Goal: Transaction & Acquisition: Purchase product/service

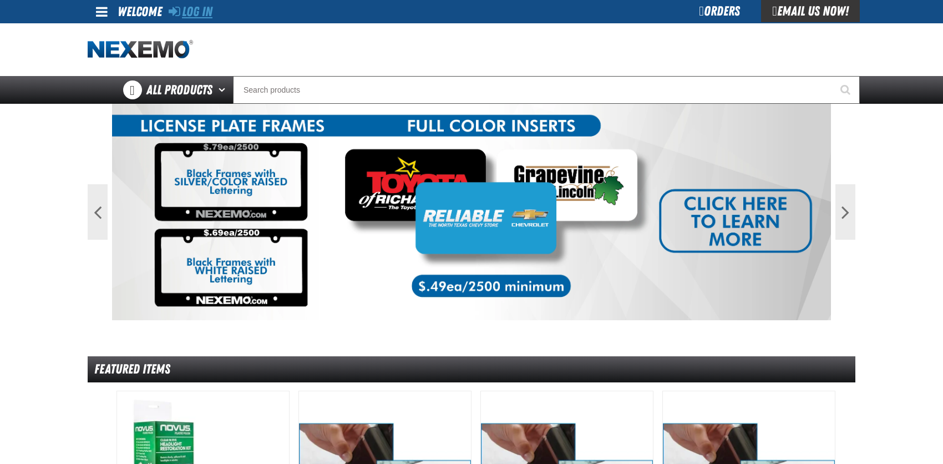
click at [189, 9] on link "Log In" at bounding box center [191, 12] width 44 height 16
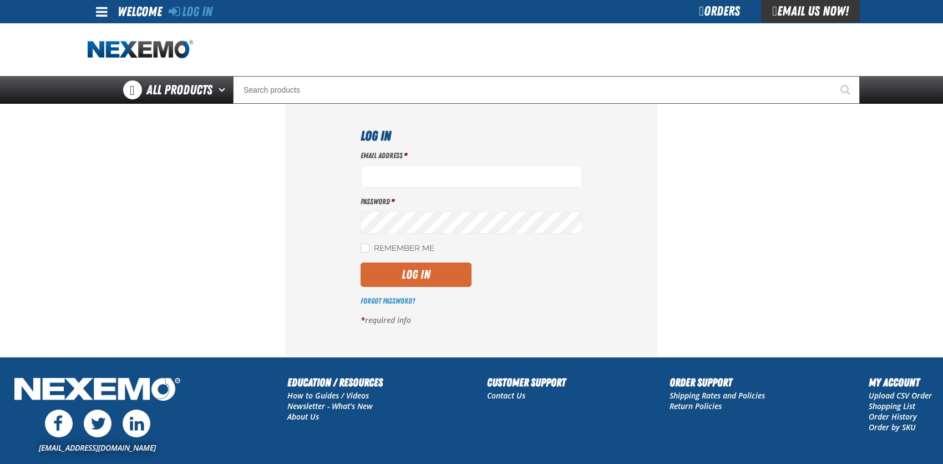
type input "bcybulski@joemyerscars.com"
click at [416, 280] on button "Log In" at bounding box center [416, 274] width 111 height 24
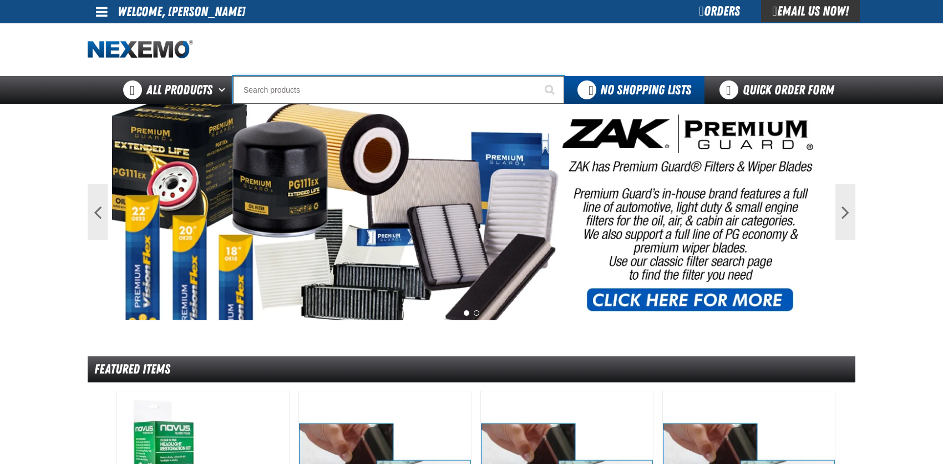
click at [282, 93] on input "Search" at bounding box center [398, 90] width 331 height 28
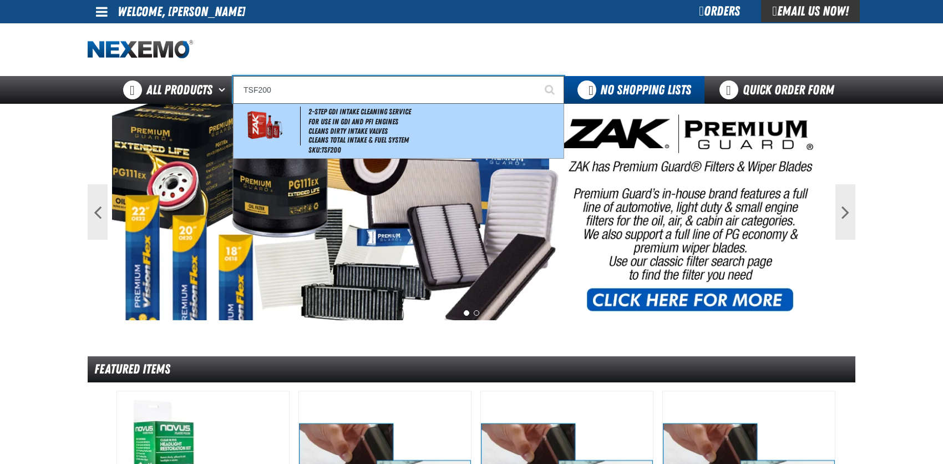
click at [260, 125] on img at bounding box center [264, 126] width 50 height 39
type input "2-Step GDI Intake Cleaning Service"
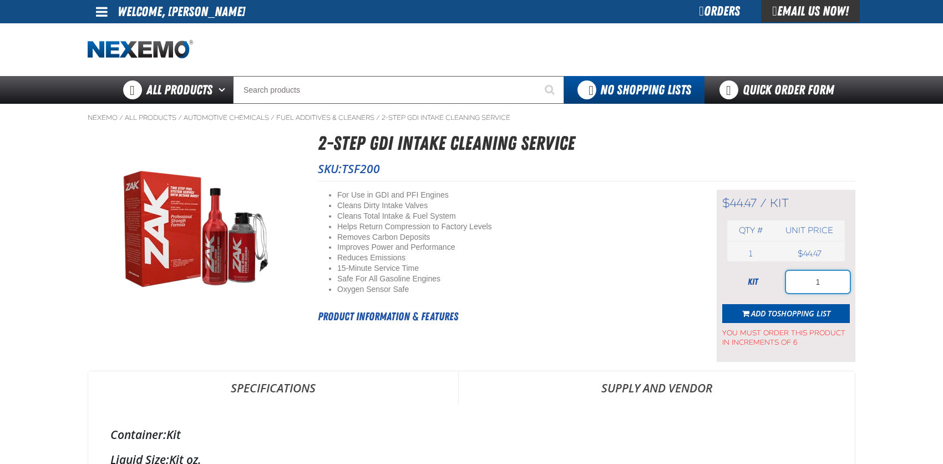
drag, startPoint x: 812, startPoint y: 285, endPoint x: 834, endPoint y: 283, distance: 21.7
click at [834, 283] on input "1" at bounding box center [818, 282] width 64 height 22
type input "18"
click at [794, 308] on span "Shopping List" at bounding box center [803, 313] width 53 height 11
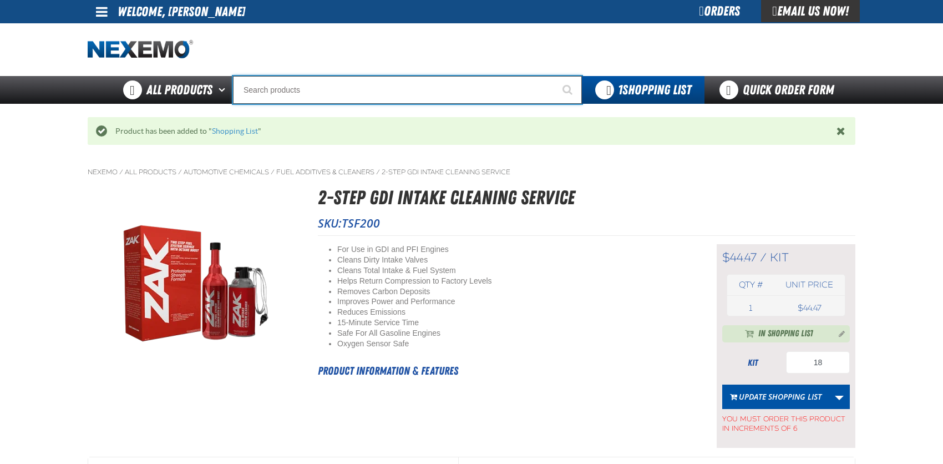
click at [253, 89] on input "Search" at bounding box center [407, 90] width 349 height 28
type input "C"
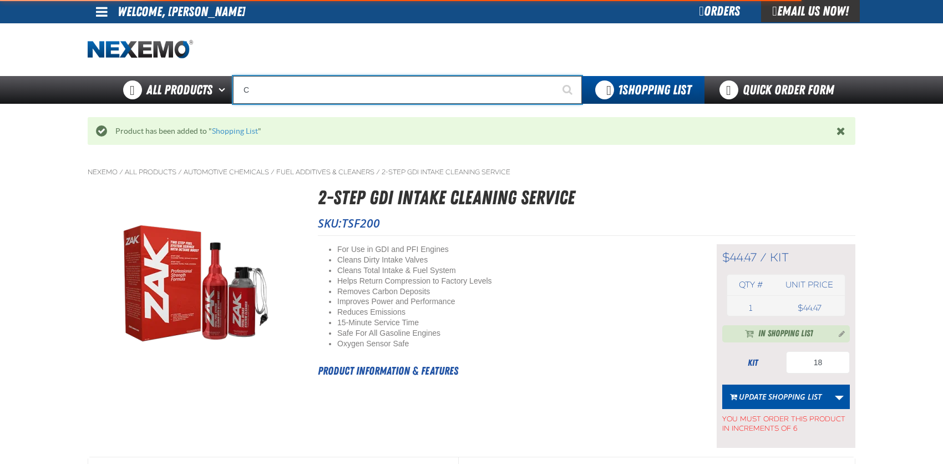
type input "C Alkaline Battery 1.5 Volt (12 per pack)"
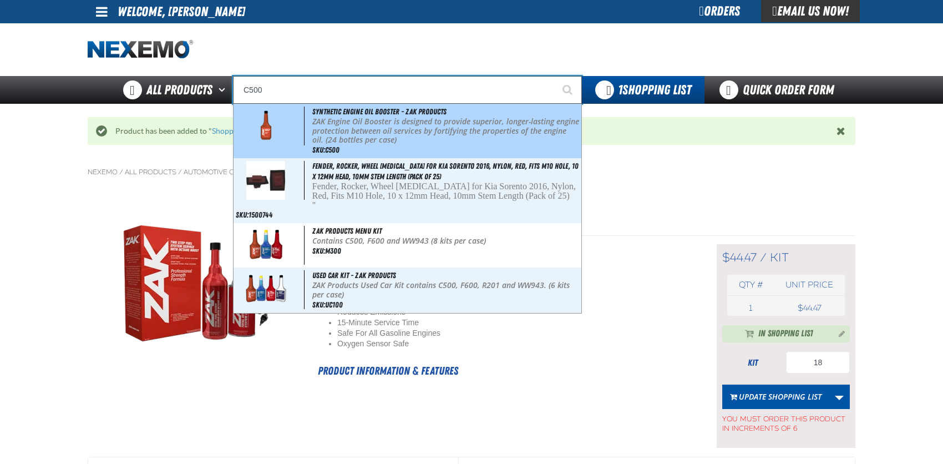
click at [263, 127] on img at bounding box center [266, 126] width 50 height 39
type input "Synthetic Engine Oil Booster - ZAK Products"
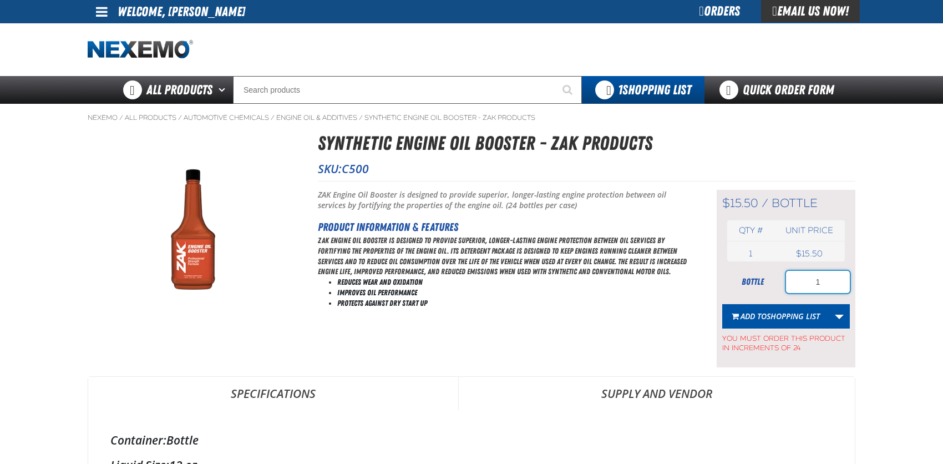
drag, startPoint x: 808, startPoint y: 281, endPoint x: 842, endPoint y: 281, distance: 33.8
click at [842, 281] on input "1" at bounding box center [818, 282] width 64 height 22
type input "2"
type input "24"
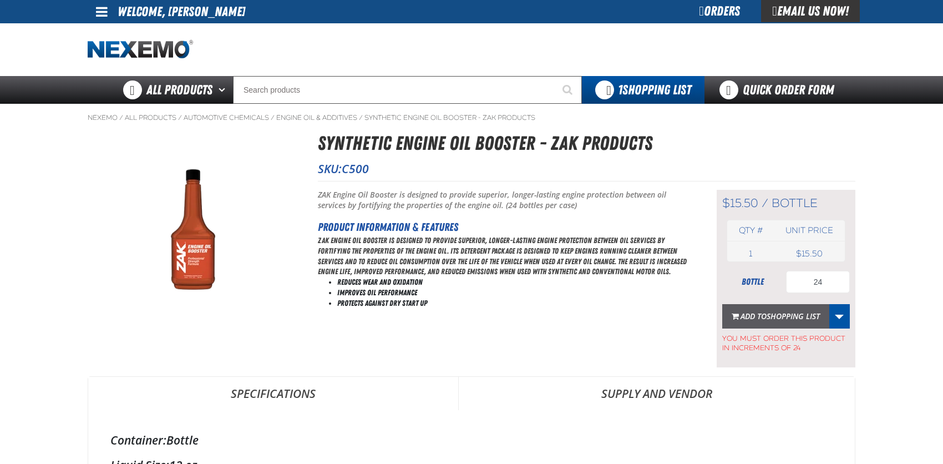
click at [785, 311] on span "Shopping List" at bounding box center [793, 316] width 53 height 11
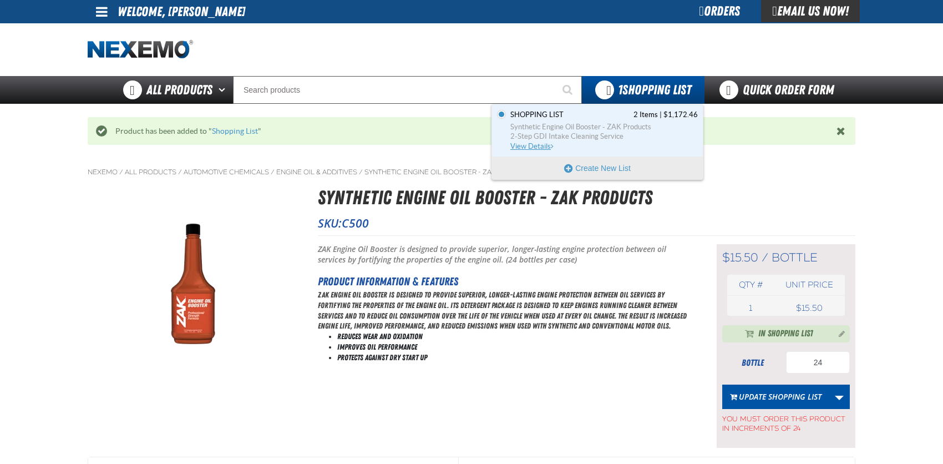
click at [530, 143] on span "View Details" at bounding box center [532, 146] width 45 height 8
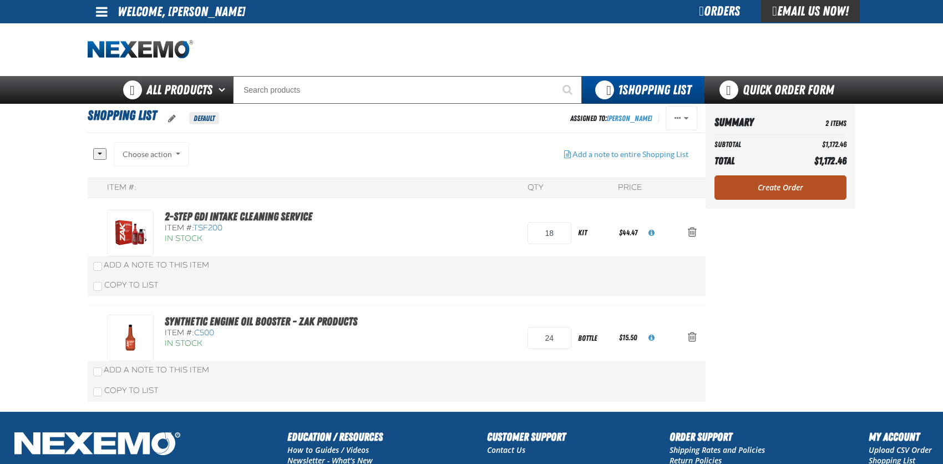
click at [771, 184] on link "Create Order" at bounding box center [780, 187] width 132 height 24
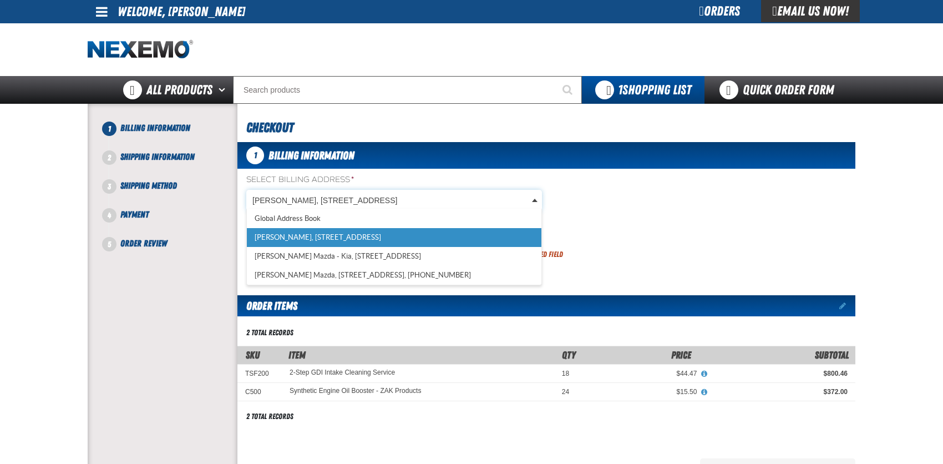
click at [298, 202] on body "Skip to Main Content Staging Site 5.1 Upgrade Site My Account My Account Suppor…" at bounding box center [471, 375] width 943 height 750
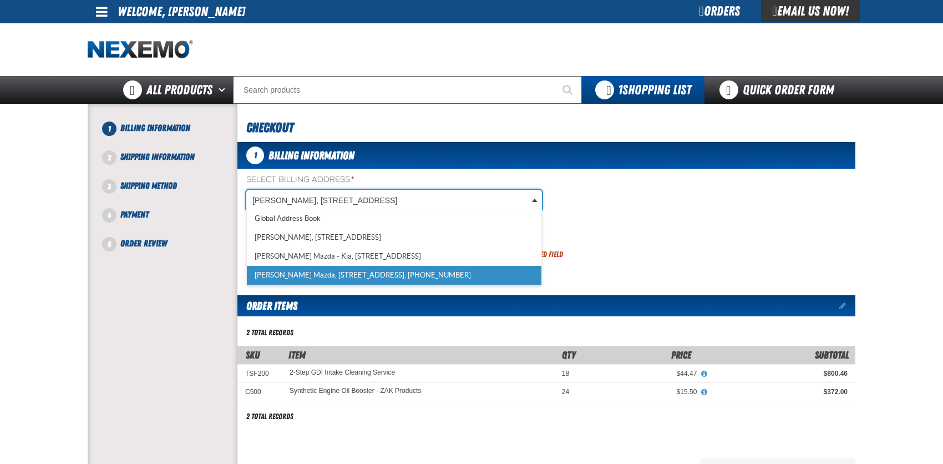
scroll to position [0, 4]
select select "a_318"
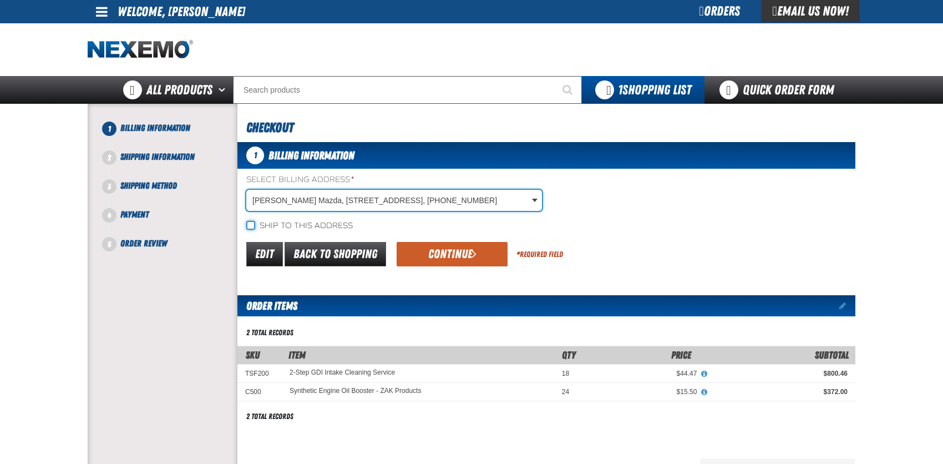
click at [250, 224] on input "Ship to this address" at bounding box center [250, 225] width 9 height 9
checkbox input "true"
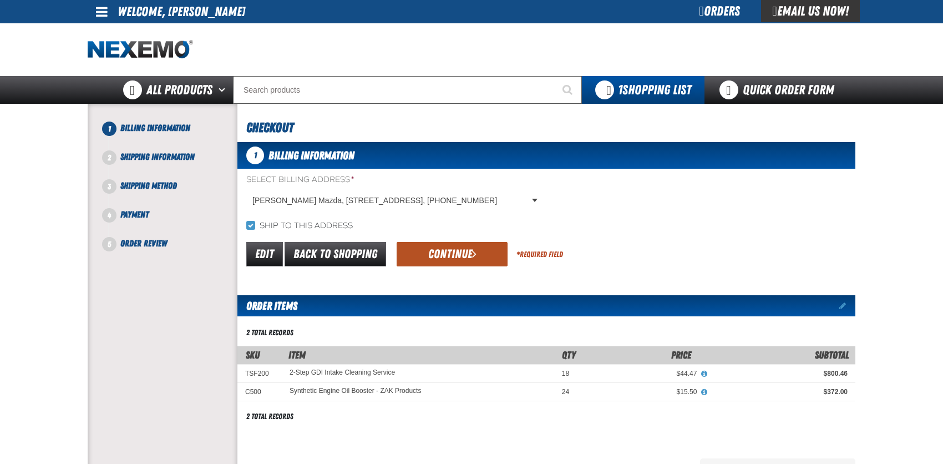
click at [467, 257] on button "Continue" at bounding box center [452, 254] width 111 height 24
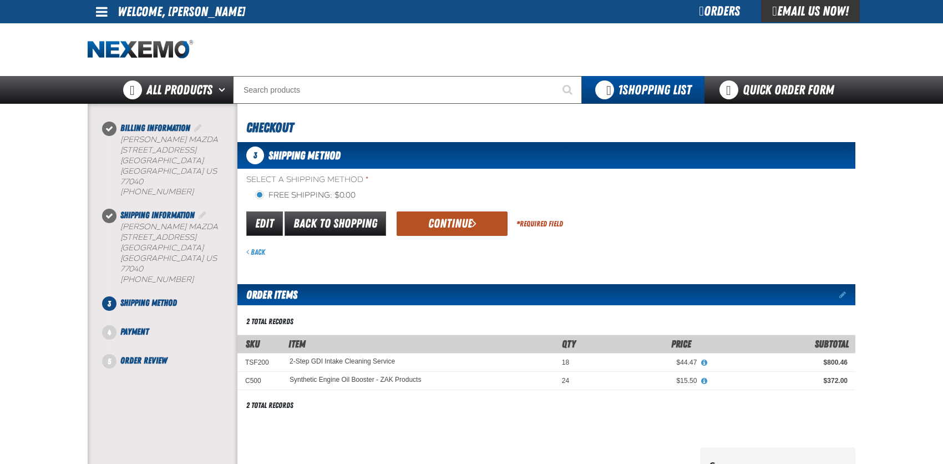
click at [455, 219] on button "Continue" at bounding box center [452, 223] width 111 height 24
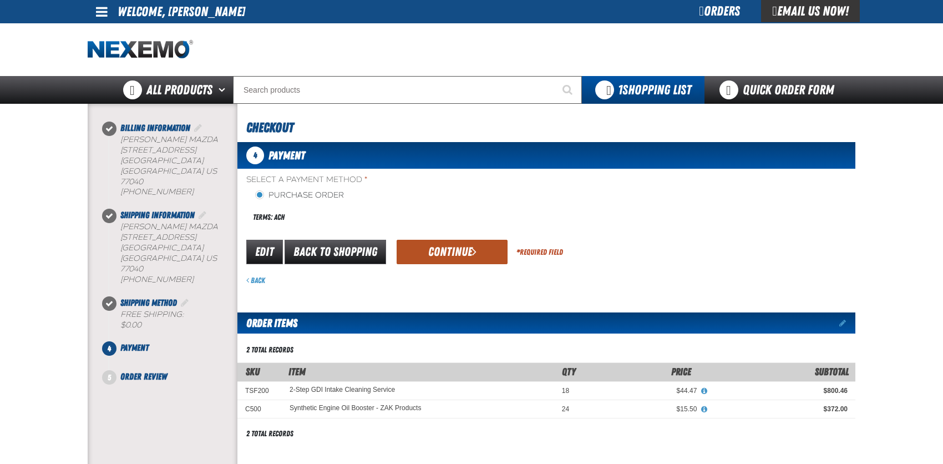
click at [430, 252] on button "Continue" at bounding box center [452, 252] width 111 height 24
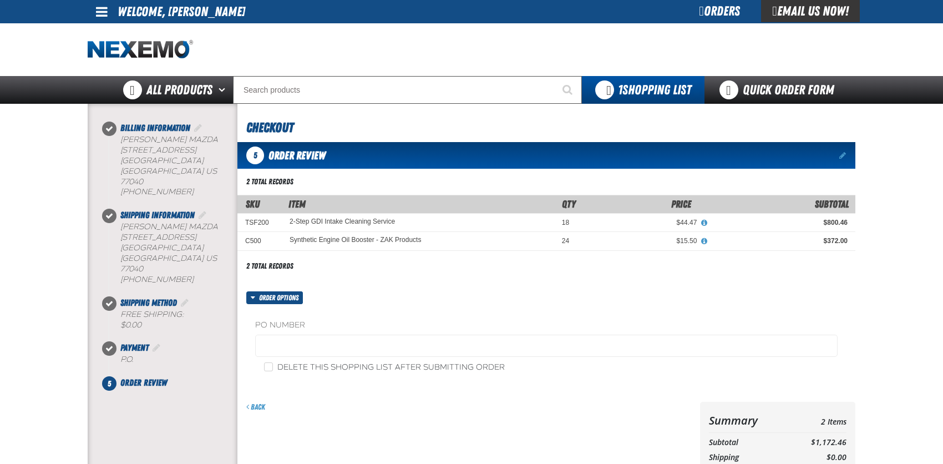
click at [281, 363] on label "Delete this shopping list after submitting order" at bounding box center [384, 367] width 241 height 11
click at [273, 363] on input "Delete this shopping list after submitting order" at bounding box center [268, 366] width 9 height 9
checkbox input "true"
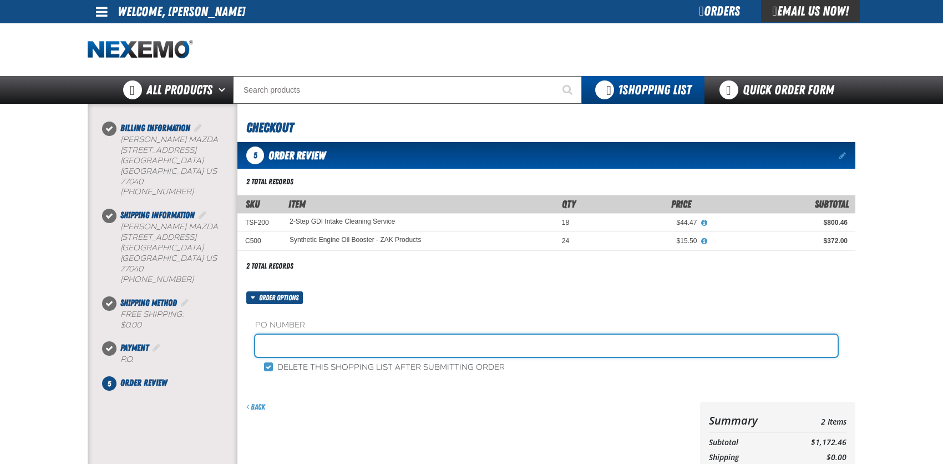
click at [265, 342] on input "text" at bounding box center [546, 345] width 582 height 22
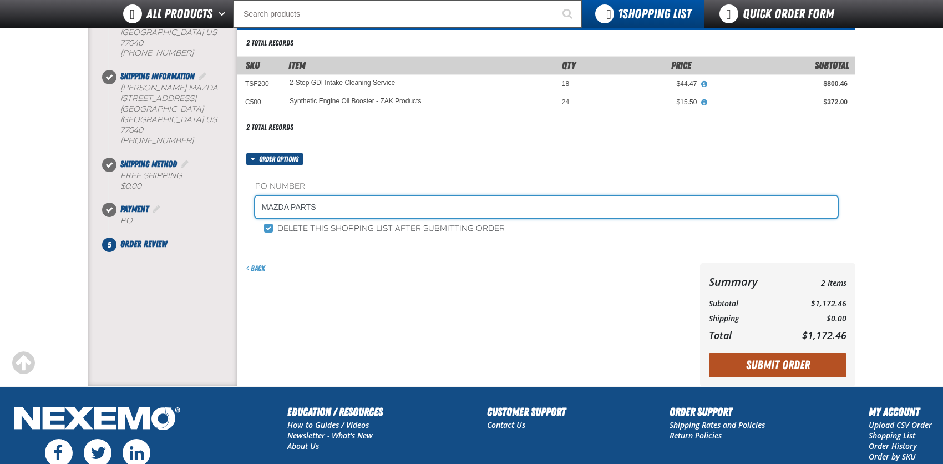
type input "MAZDA PARTS"
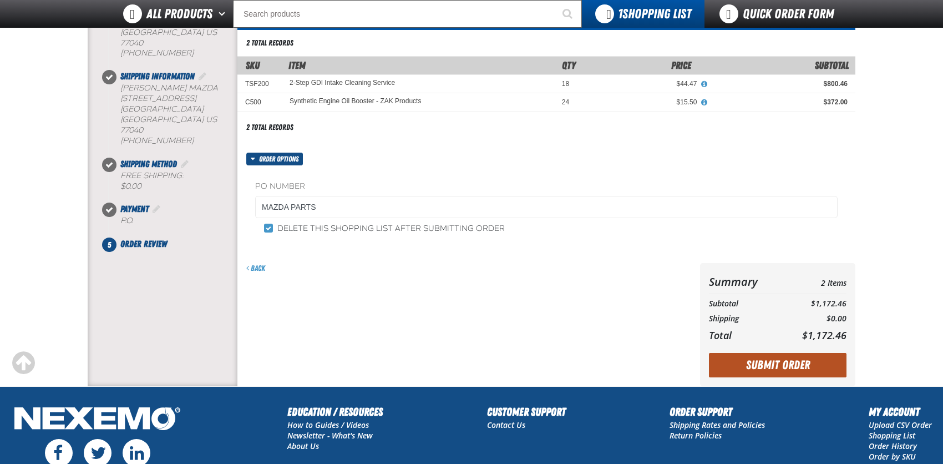
click at [799, 364] on button "Submit Order" at bounding box center [778, 365] width 138 height 24
